Goal: Information Seeking & Learning: Learn about a topic

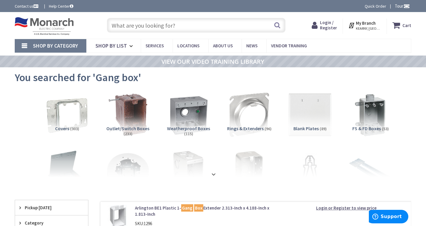
click at [141, 22] on input "text" at bounding box center [196, 25] width 179 height 15
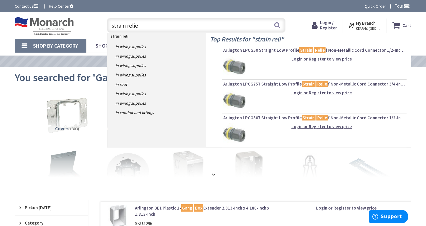
type input "strain relief"
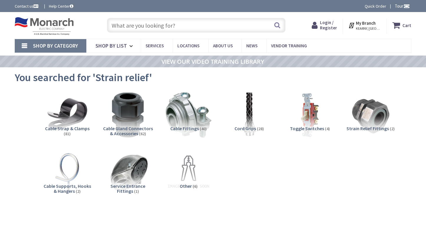
click at [131, 128] on span "Cable Gland Connectors & Accessories" at bounding box center [128, 131] width 50 height 11
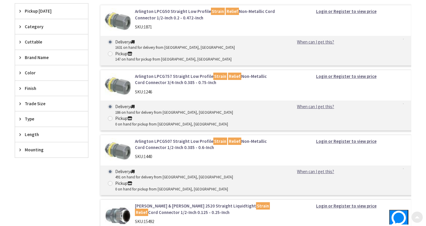
scroll to position [235, 0]
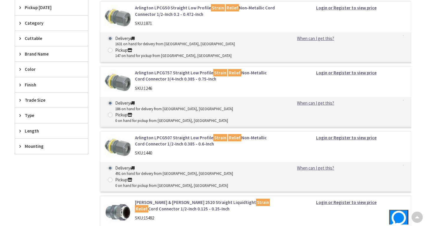
click at [37, 101] on span "Trade Size" at bounding box center [49, 100] width 48 height 6
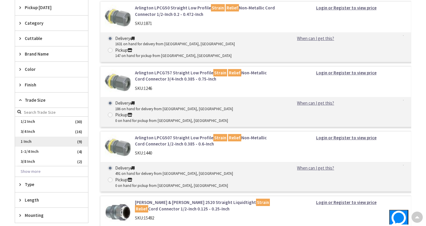
click at [29, 144] on span "1 Inch" at bounding box center [51, 142] width 73 height 10
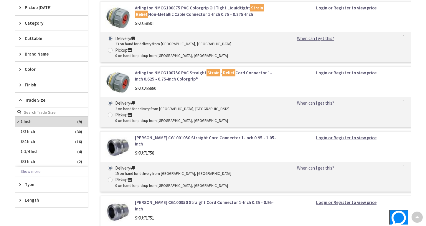
scroll to position [207, 0]
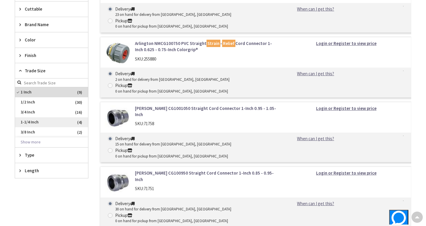
click at [57, 122] on span "1-1/4 Inch" at bounding box center [51, 122] width 73 height 10
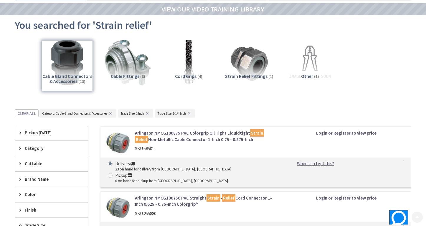
scroll to position [60, 0]
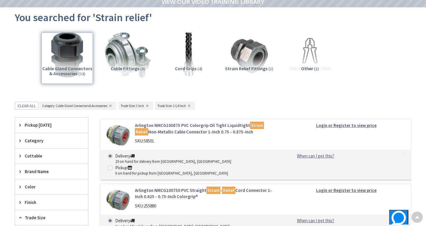
click at [147, 105] on button "✕" at bounding box center [147, 106] width 6 height 4
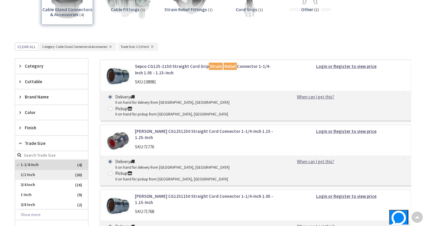
scroll to position [119, 0]
click at [36, 145] on span "Trade Size" at bounding box center [49, 144] width 48 height 6
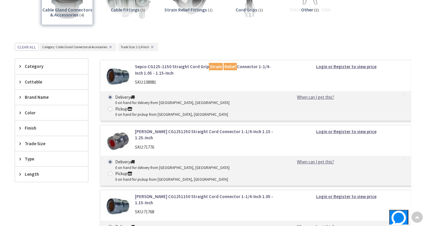
click at [36, 145] on span "Trade Size" at bounding box center [49, 144] width 48 height 6
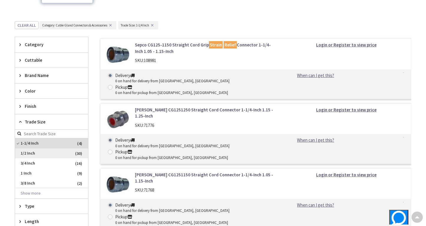
scroll to position [148, 0]
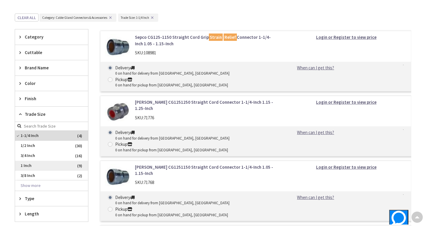
click at [29, 167] on span "1 Inch" at bounding box center [51, 166] width 73 height 10
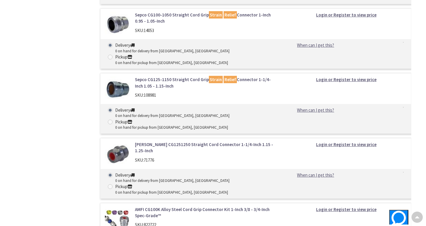
scroll to position [590, 0]
